Goal: Obtain resource: Download file/media

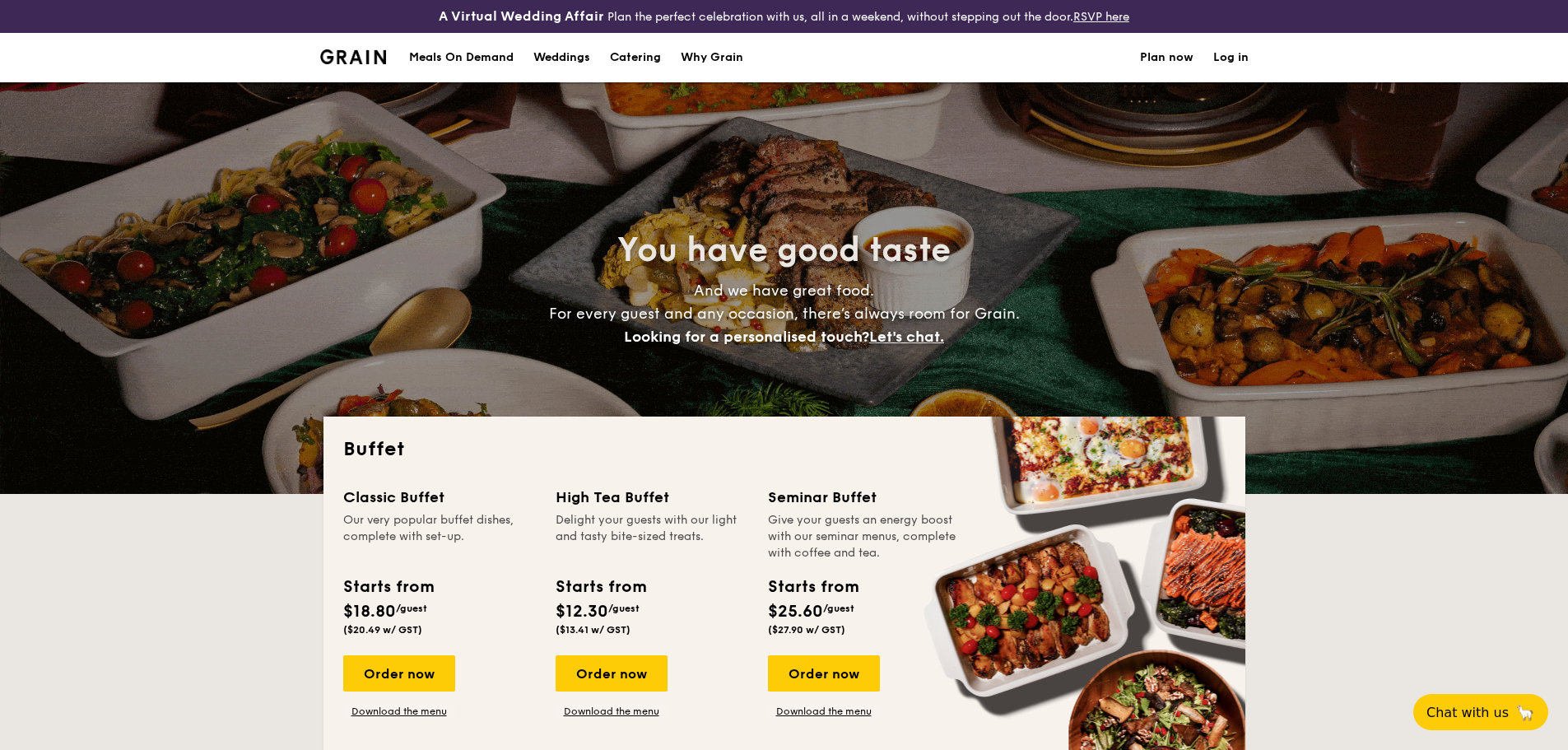
select select
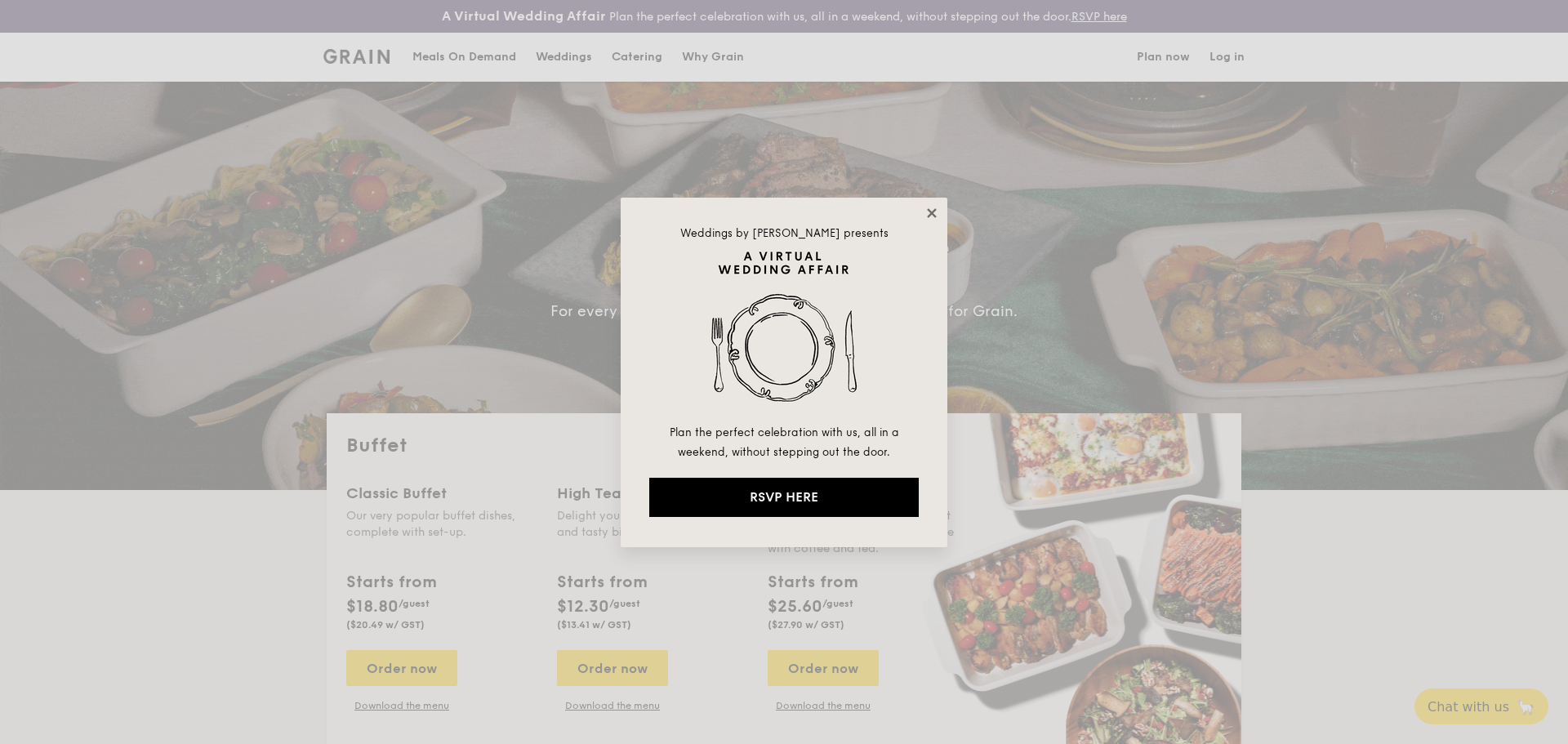
click at [937, 213] on icon at bounding box center [931, 212] width 15 height 15
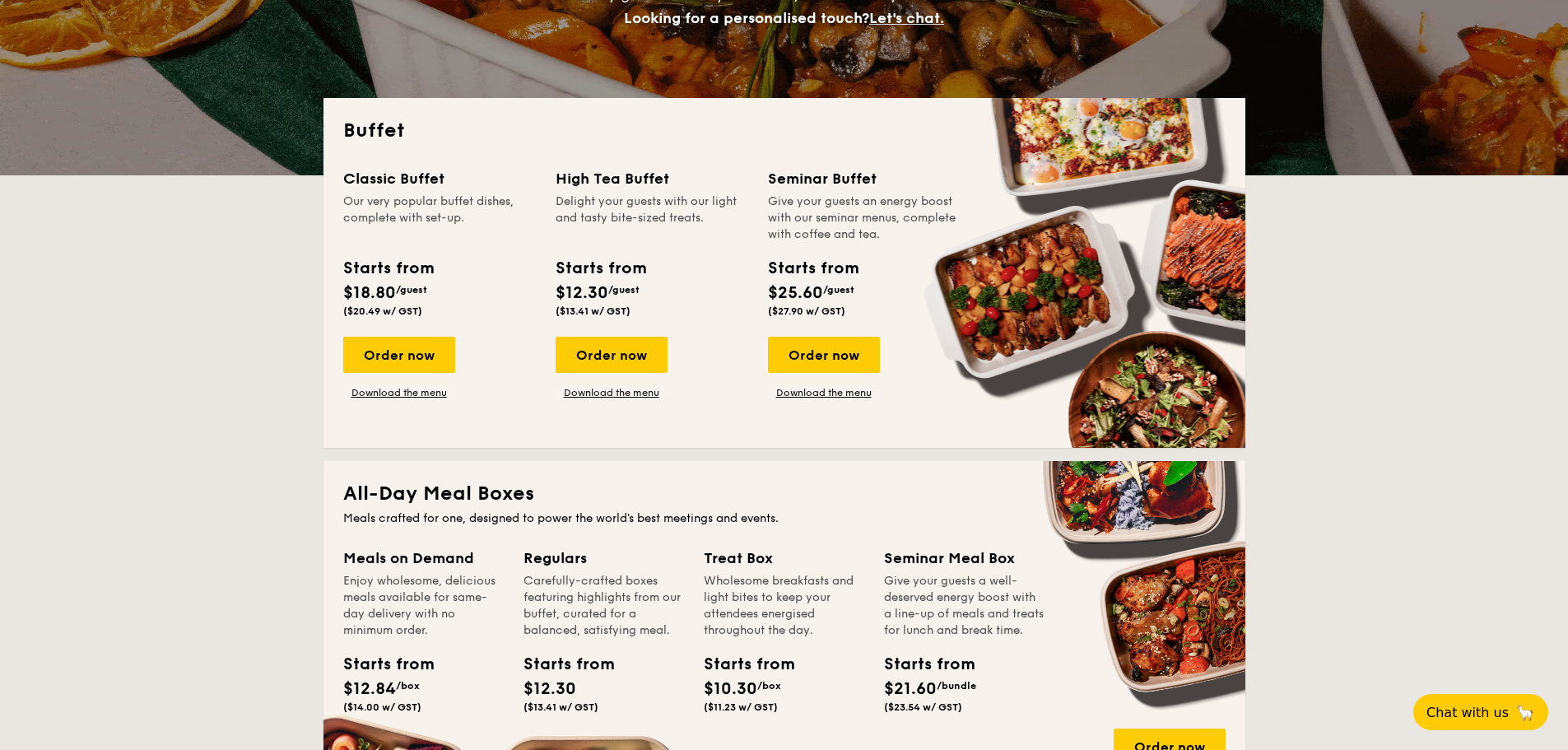
scroll to position [412, 0]
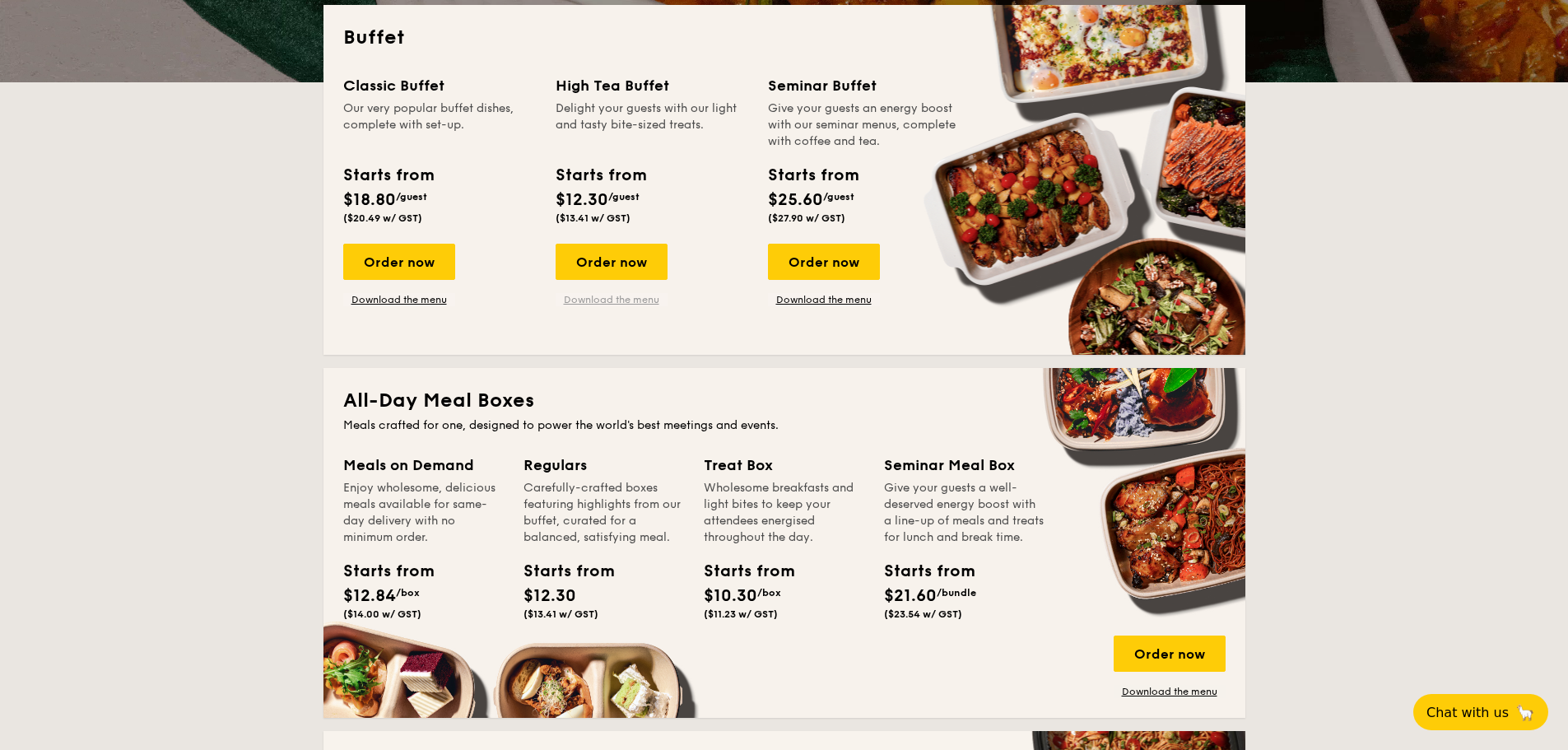
click at [591, 298] on link "Download the menu" at bounding box center [612, 299] width 112 height 13
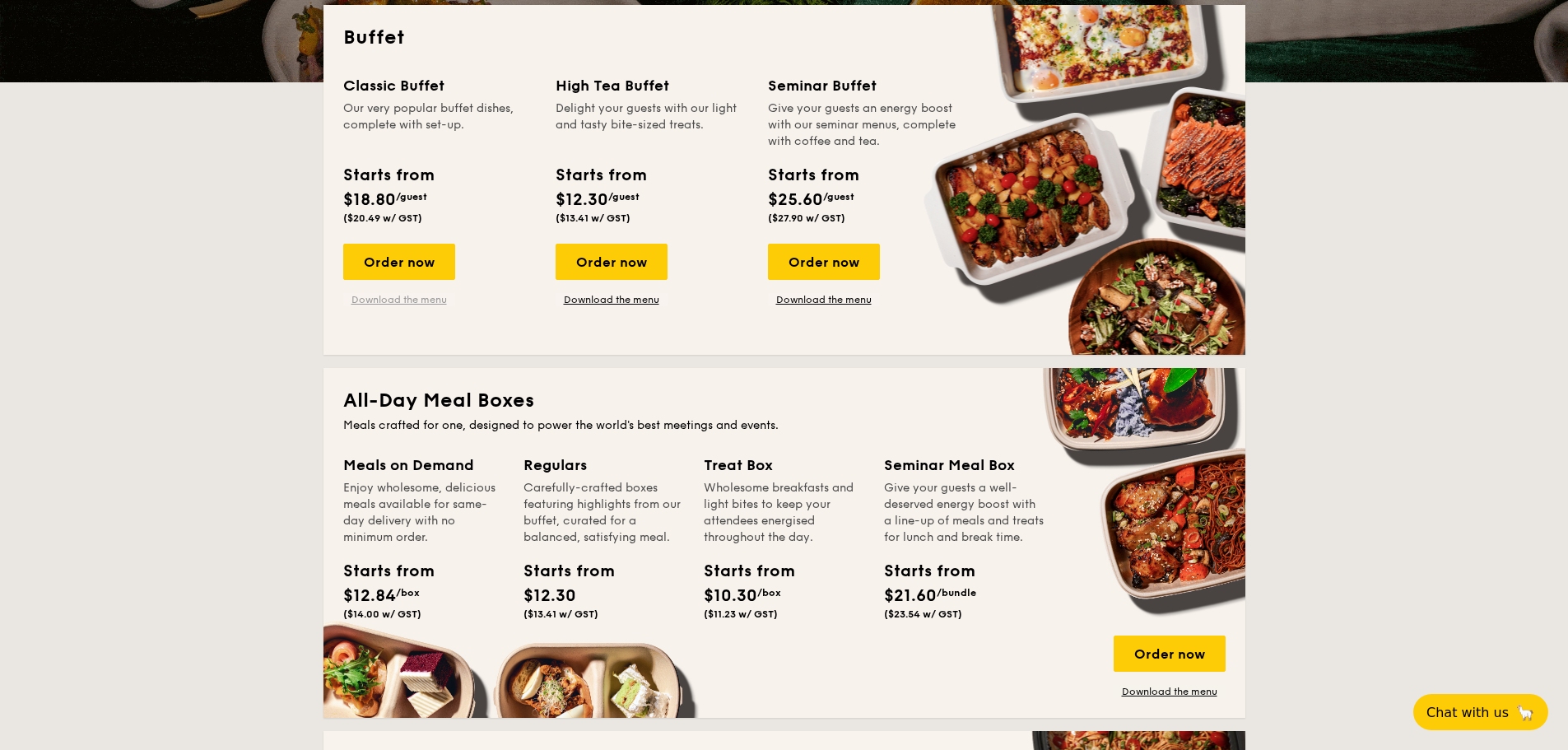
click at [406, 301] on link "Download the menu" at bounding box center [399, 299] width 112 height 13
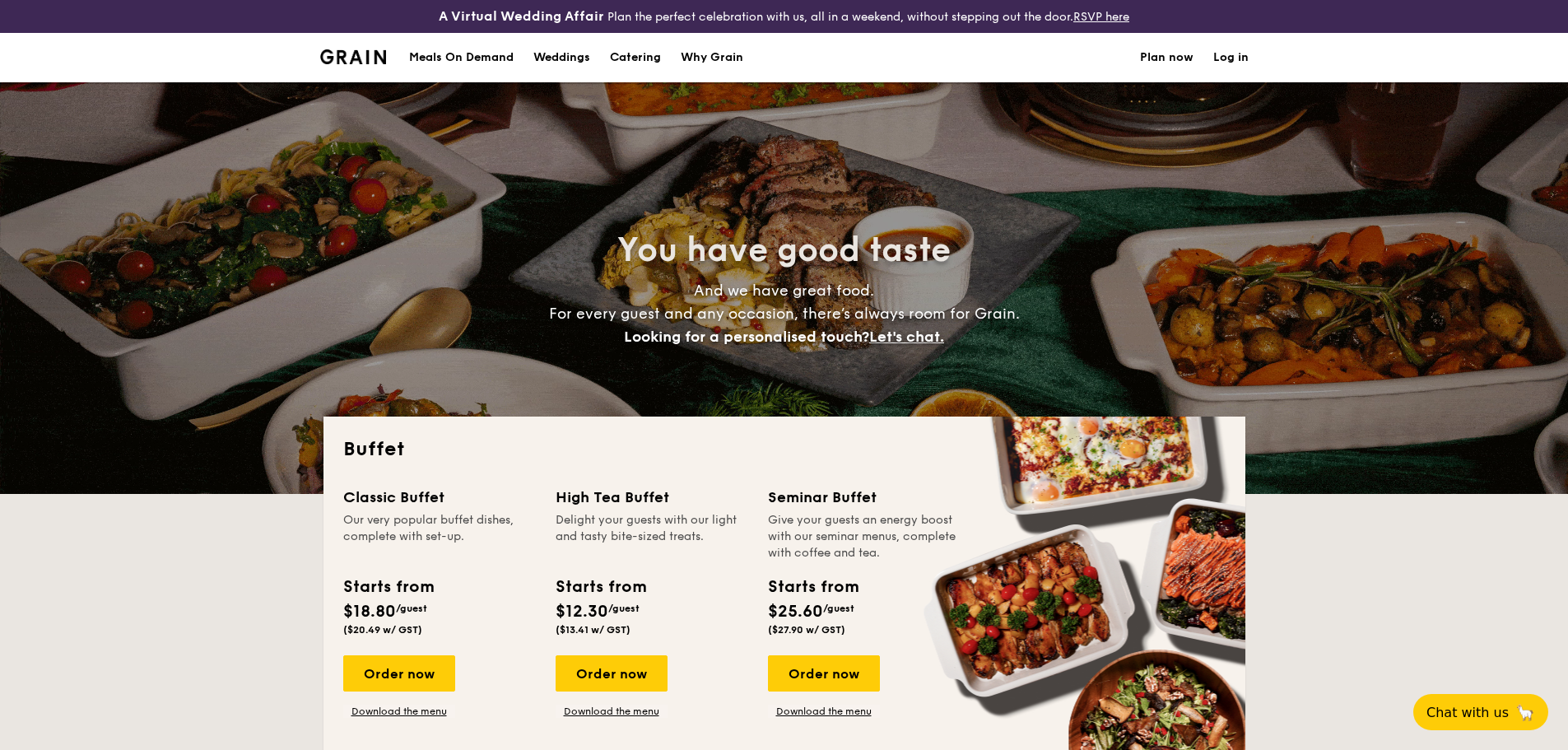
select select
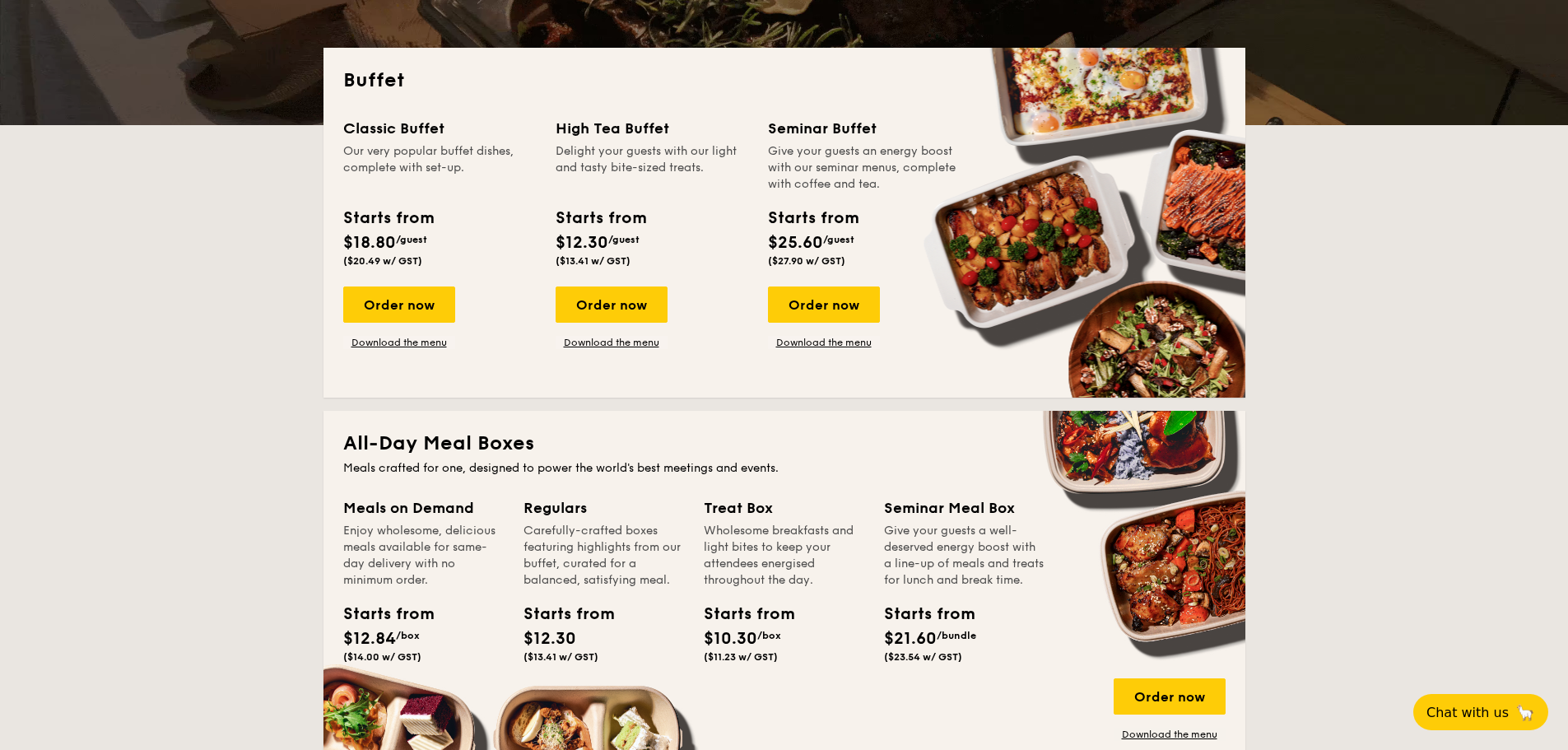
scroll to position [412, 0]
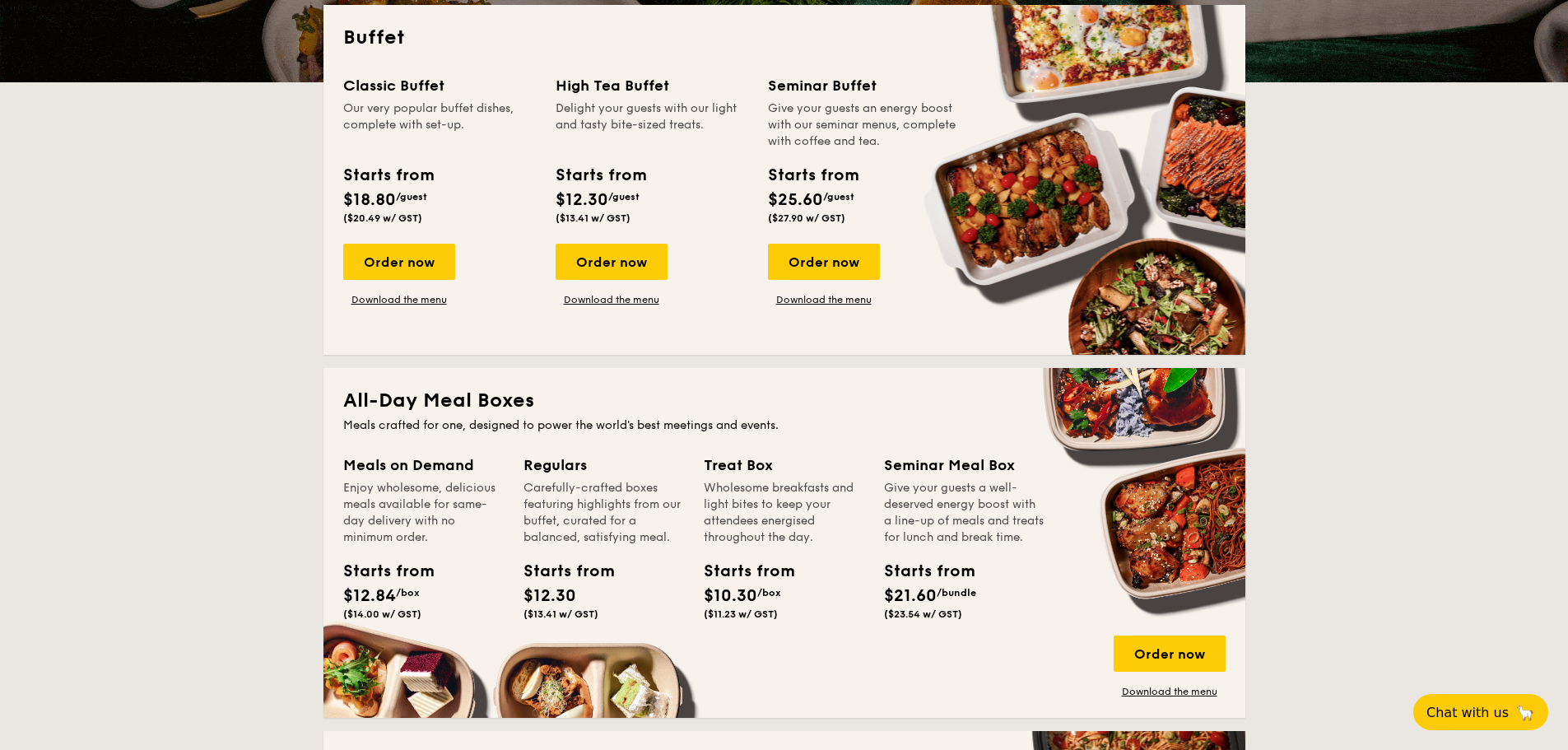
drag, startPoint x: 1488, startPoint y: 365, endPoint x: 1454, endPoint y: 376, distance: 36.4
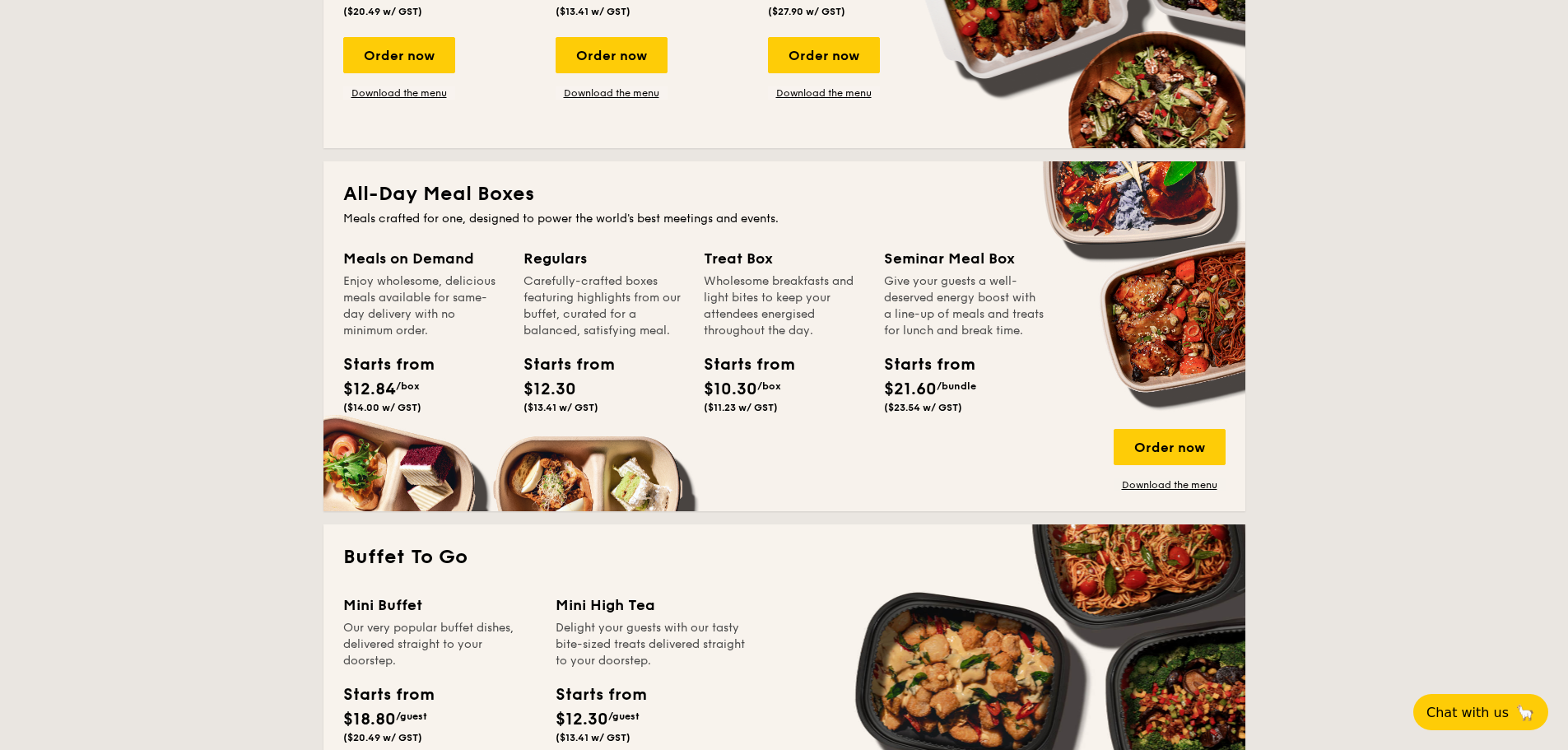
scroll to position [741, 0]
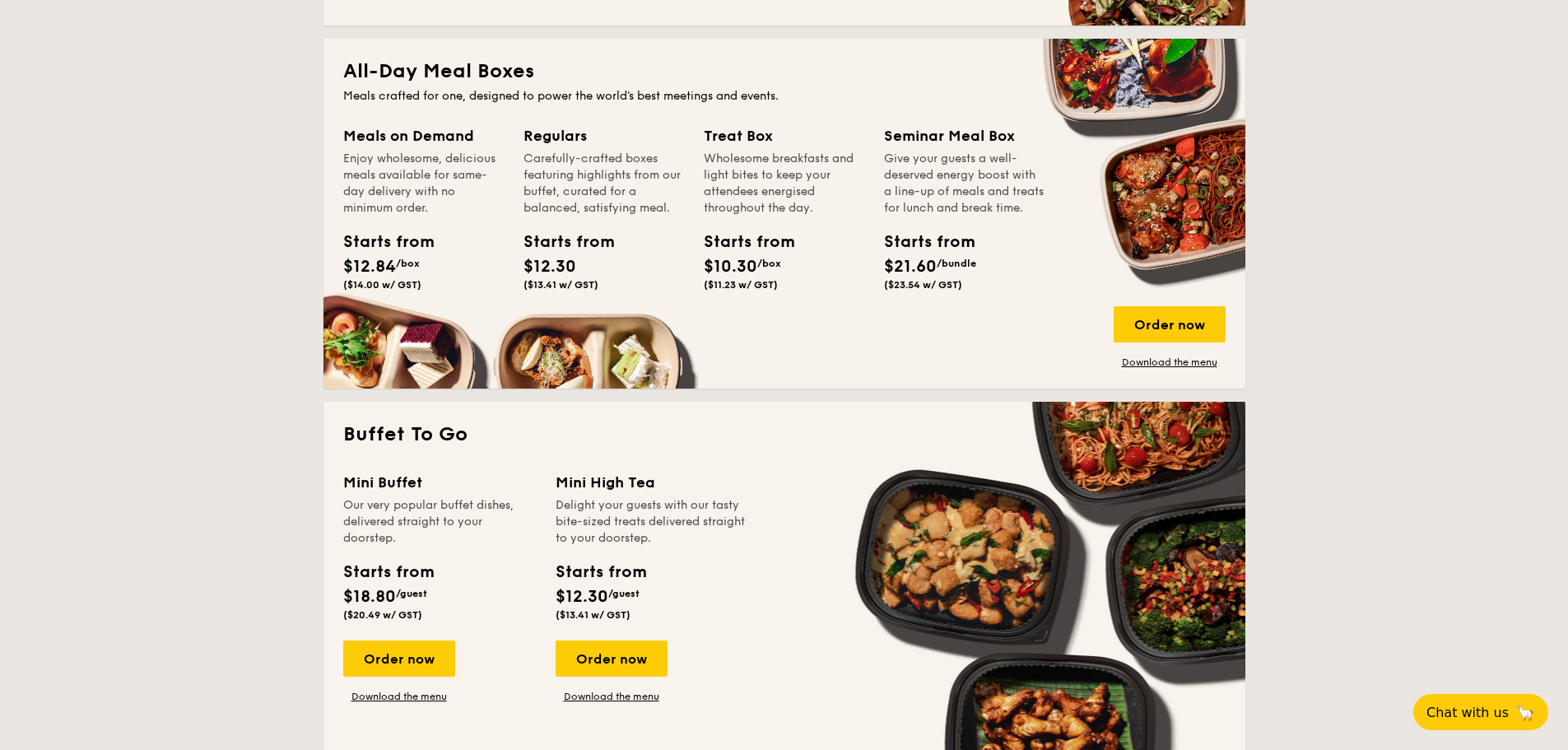
click at [1157, 371] on div "All-Day Meal Boxes Meals crafted for one, designed to power the world's best me…" at bounding box center [785, 214] width 922 height 350
click at [1156, 361] on link "Download the menu" at bounding box center [1170, 362] width 112 height 13
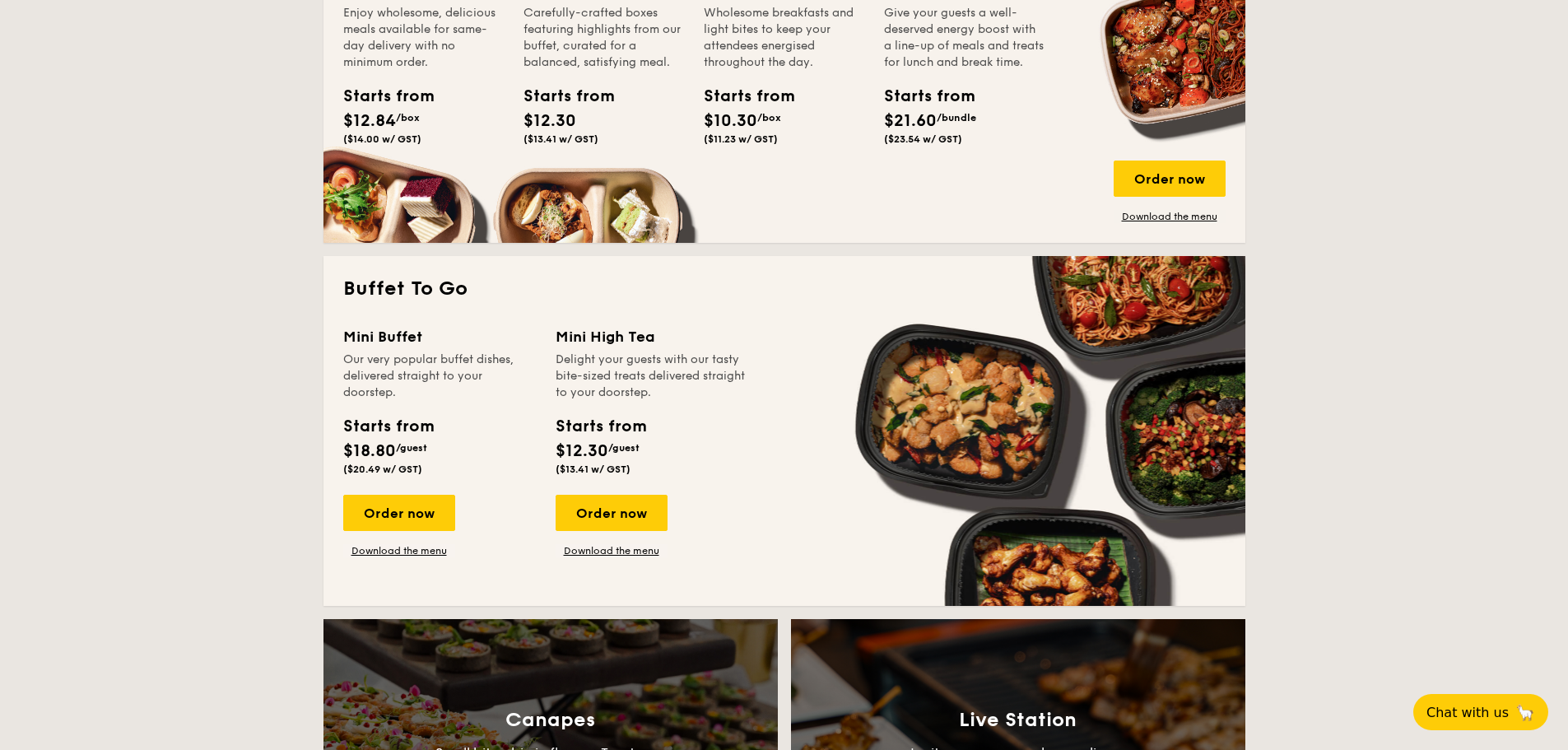
scroll to position [906, 0]
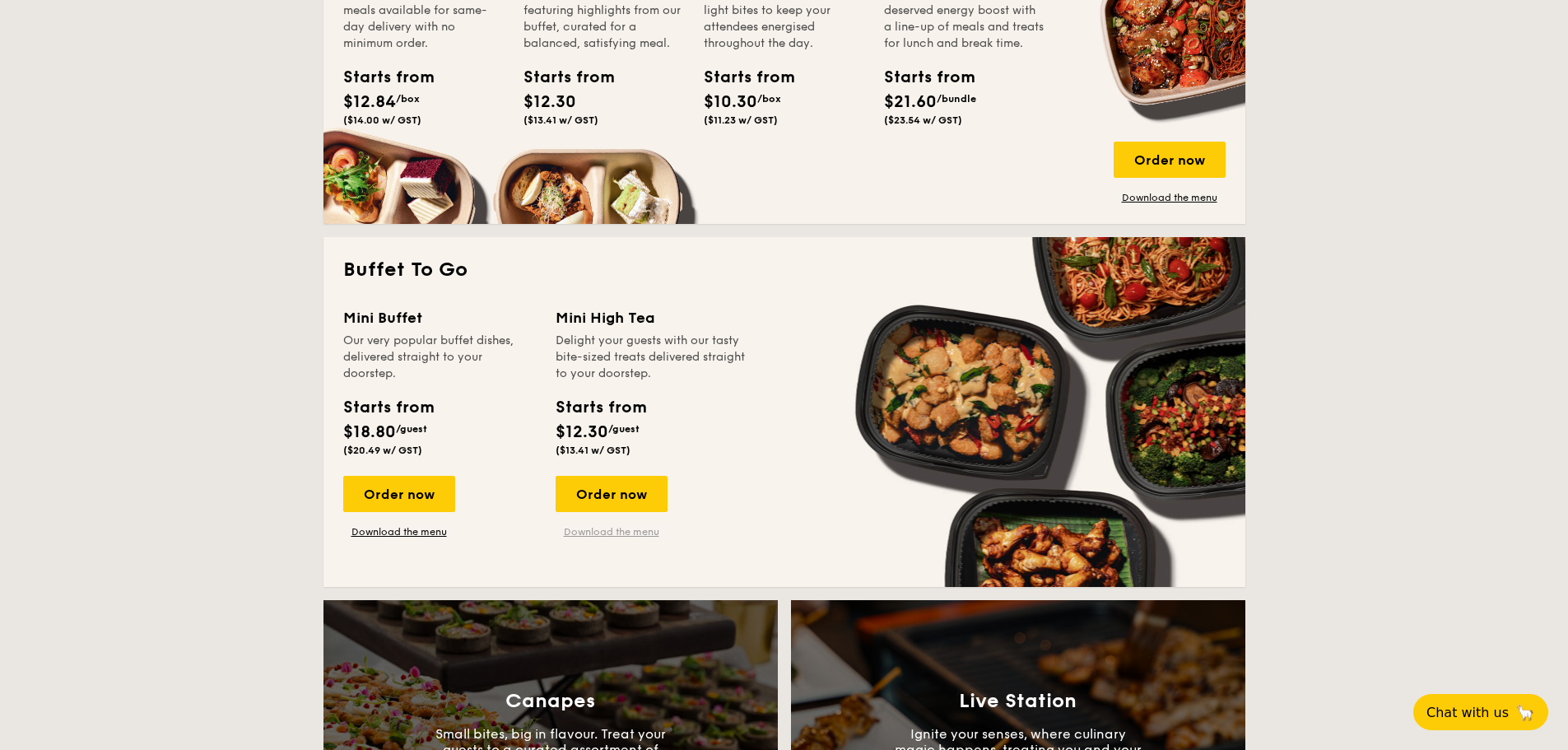
click at [613, 529] on link "Download the menu" at bounding box center [612, 531] width 112 height 13
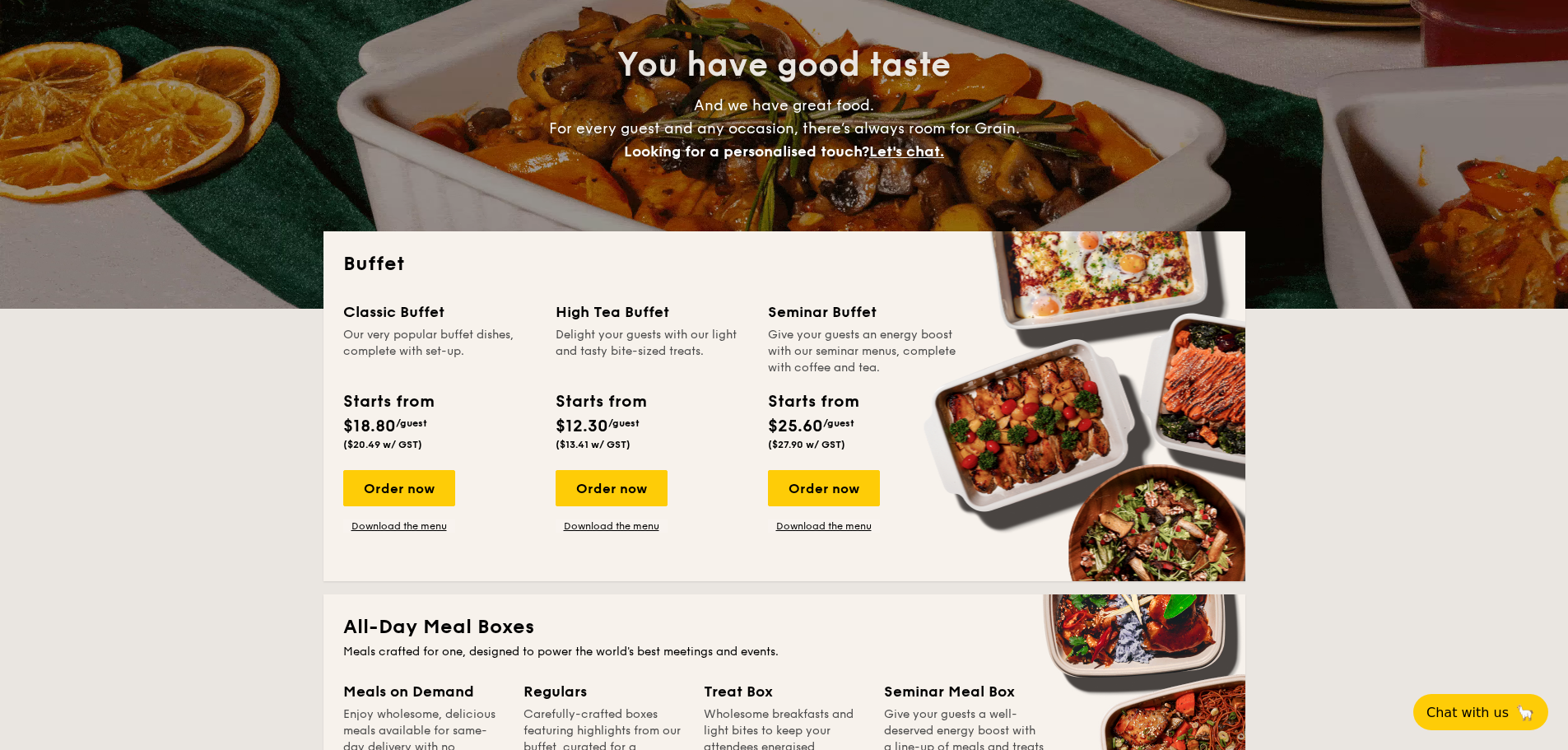
scroll to position [165, 0]
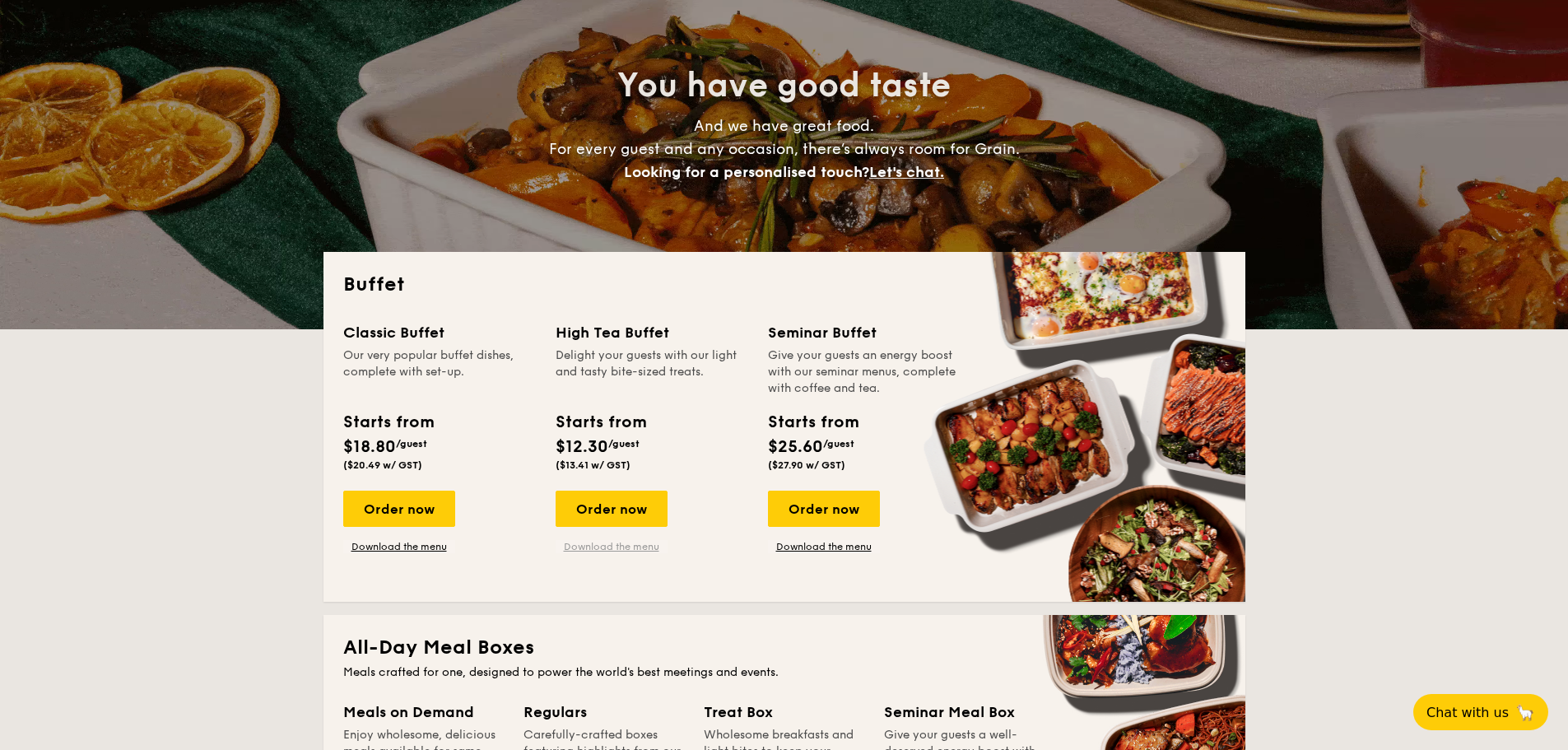
click at [627, 552] on link "Download the menu" at bounding box center [612, 546] width 112 height 13
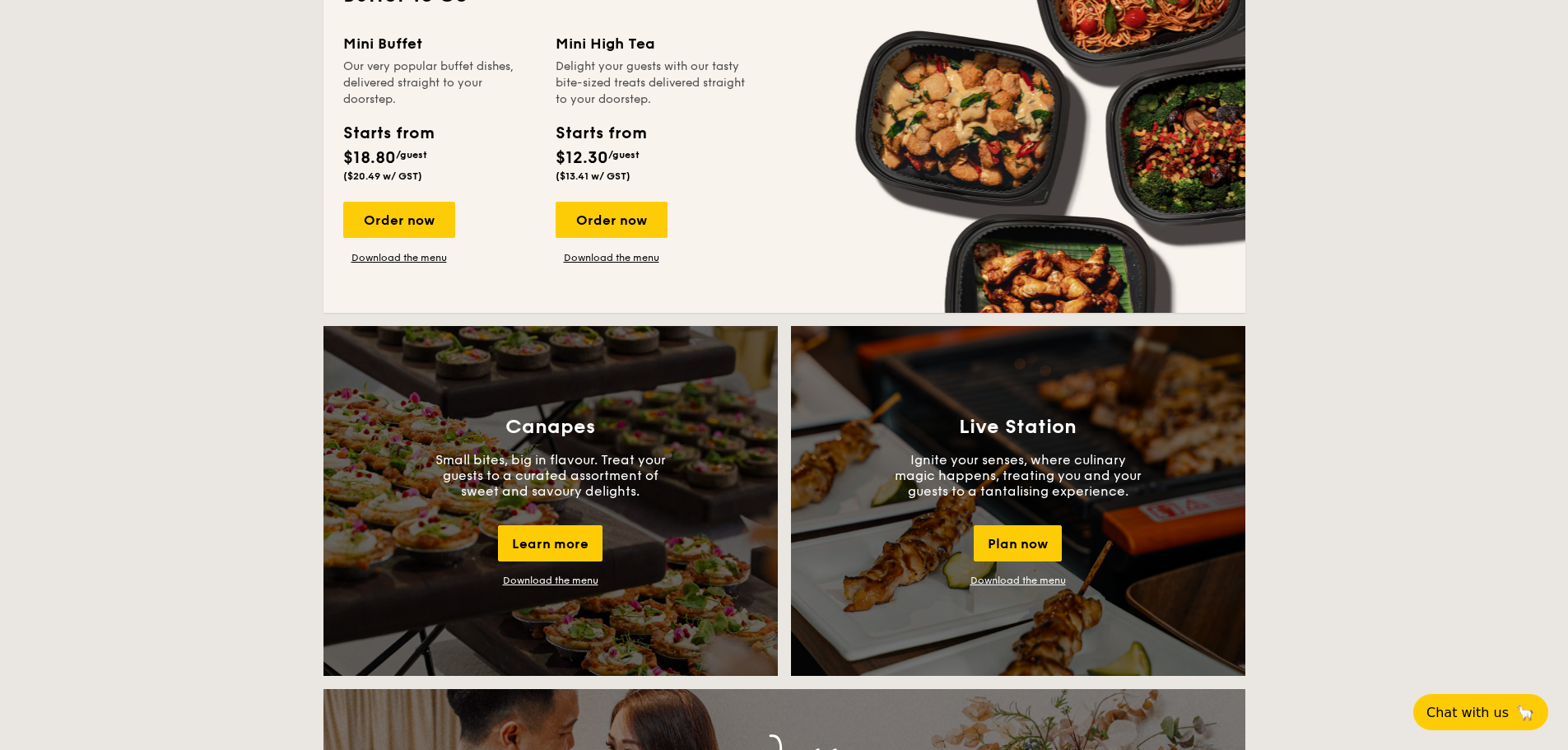
scroll to position [906, 0]
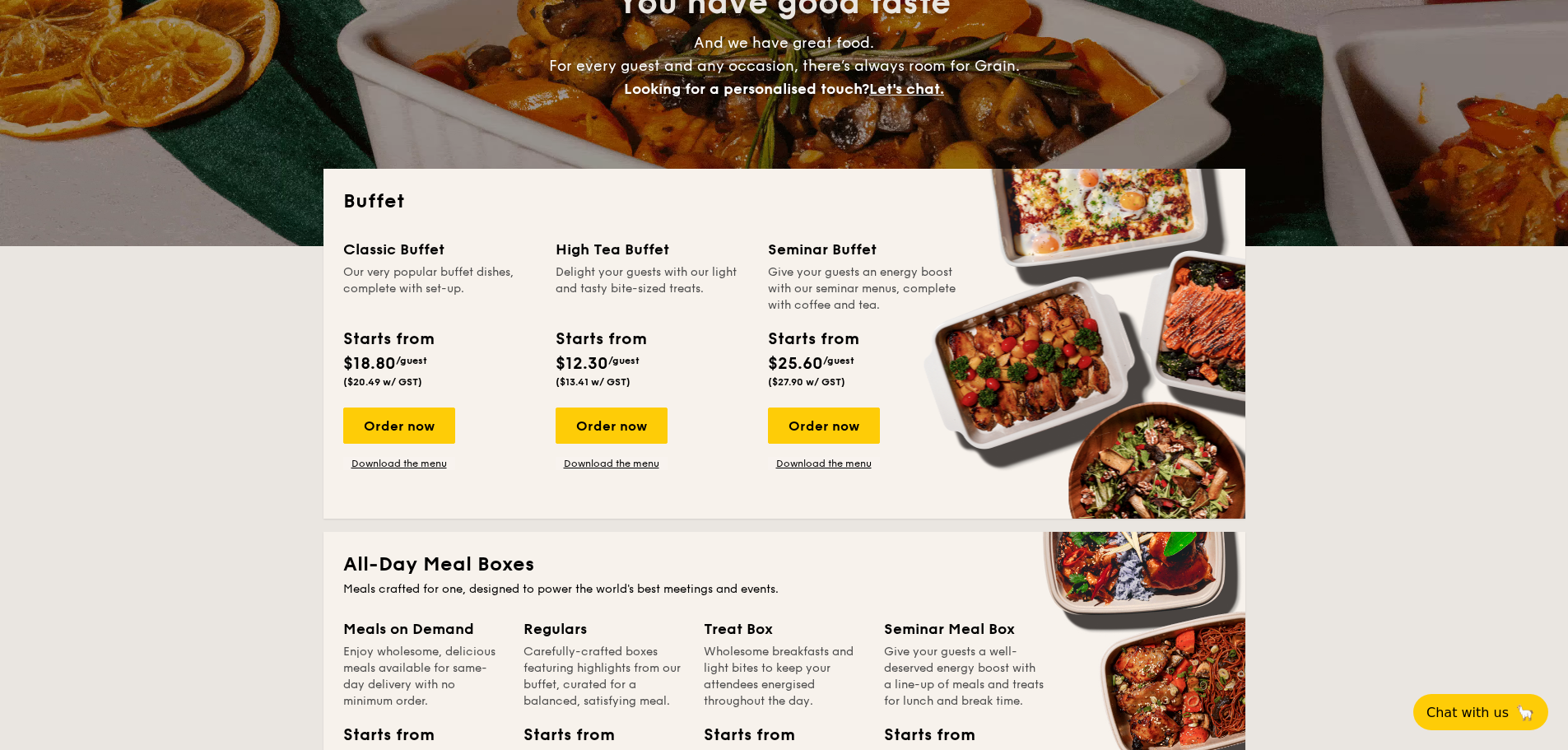
scroll to position [247, 0]
